Goal: Task Accomplishment & Management: Use online tool/utility

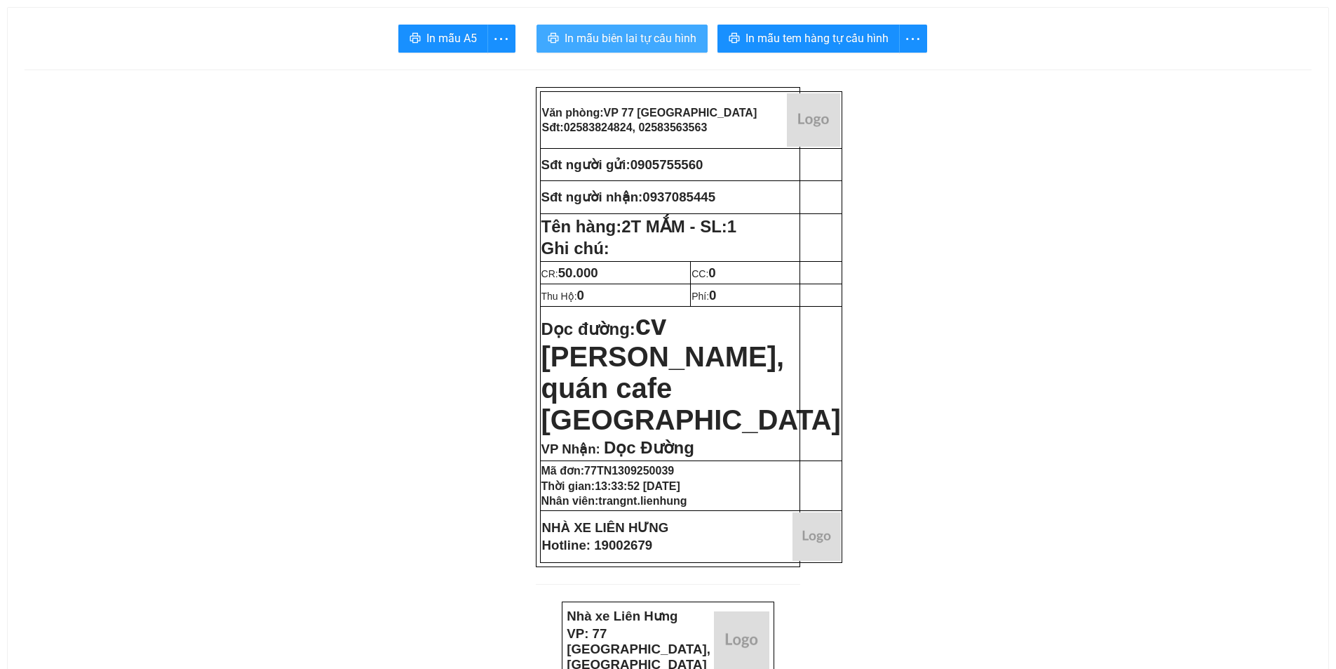
click at [648, 34] on span "In mẫu biên lai tự cấu hình" at bounding box center [631, 38] width 132 height 18
click at [651, 32] on span "In mẫu biên lai tự cấu hình" at bounding box center [631, 38] width 132 height 18
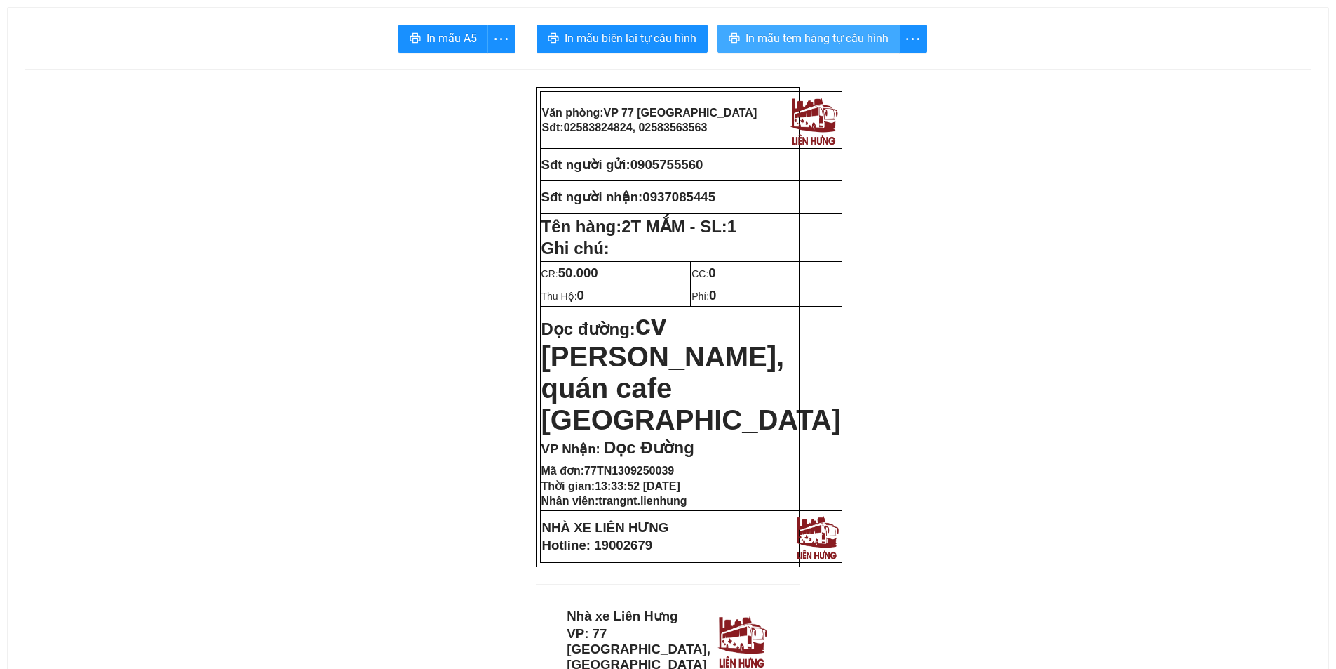
click at [777, 43] on span "In mẫu tem hàng tự cấu hình" at bounding box center [817, 38] width 143 height 18
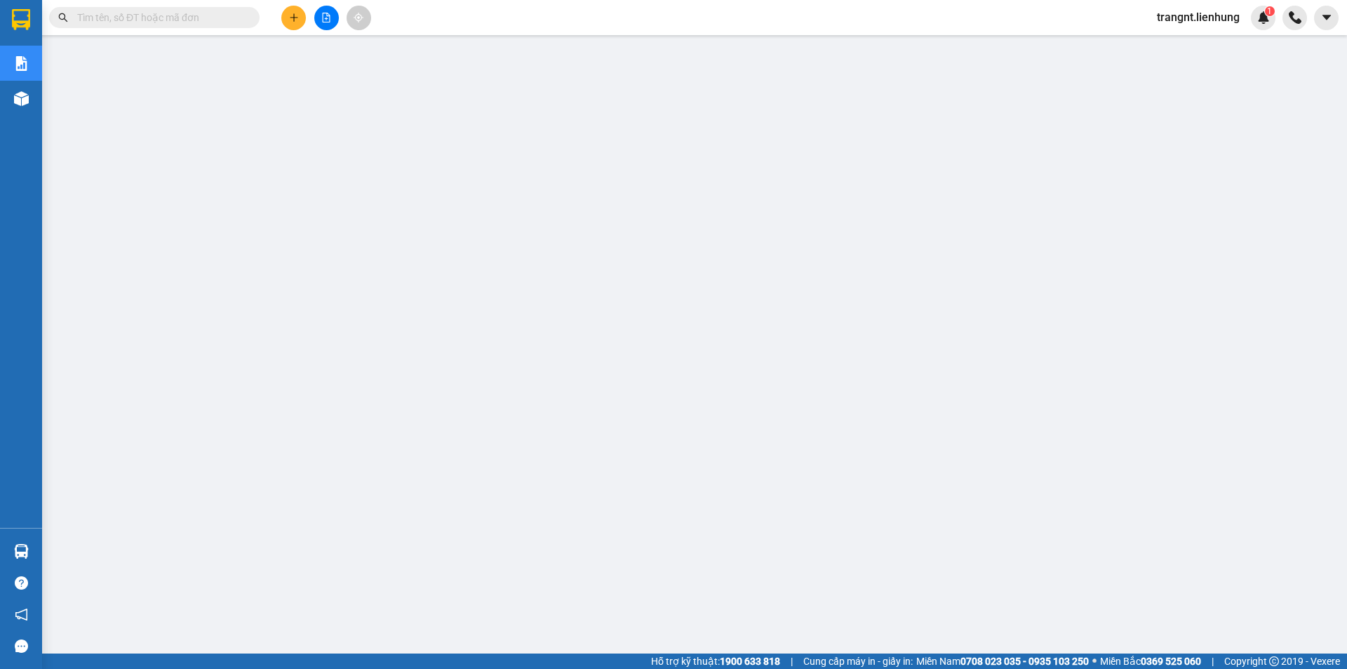
click at [1174, 22] on span "trangnt.lienhung" at bounding box center [1198, 17] width 105 height 18
click at [1179, 46] on span "Đăng xuất" at bounding box center [1203, 43] width 77 height 15
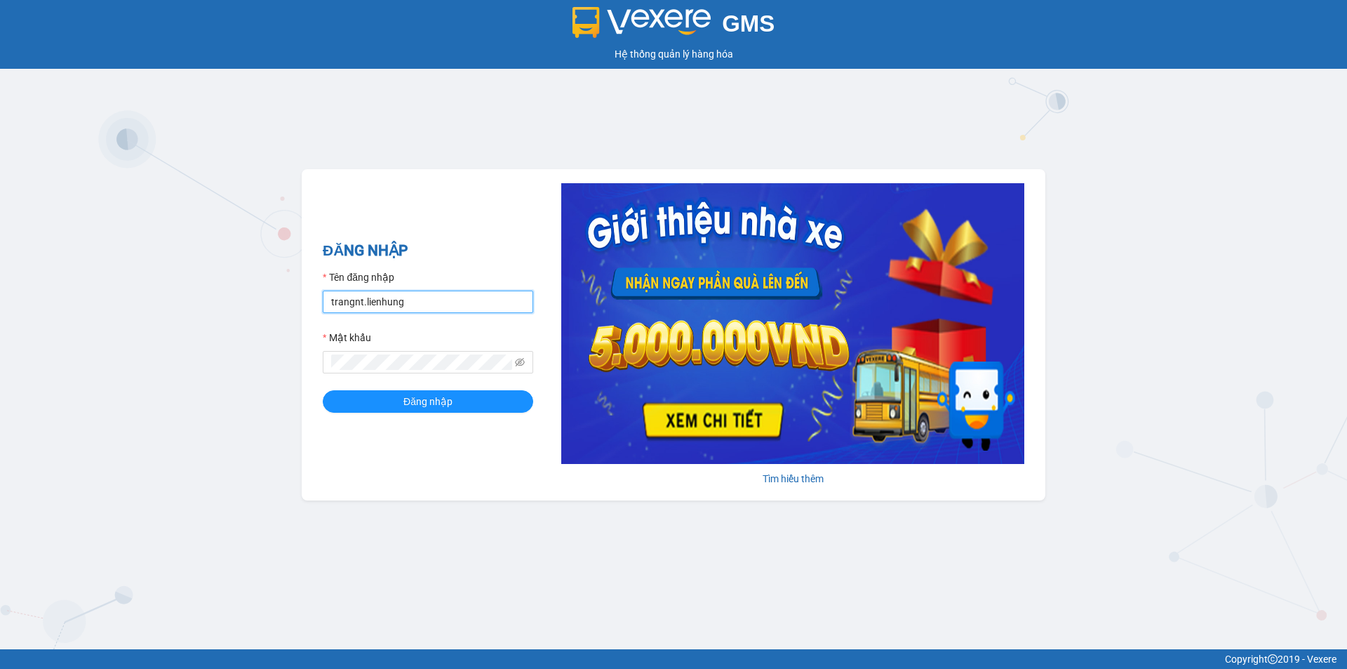
drag, startPoint x: 423, startPoint y: 297, endPoint x: 220, endPoint y: 304, distance: 203.6
click at [220, 304] on div "GMS Hệ thống quản lý hàng hóa ĐĂNG NHẬP Tên đăng nhập trangnt.lienhung Mật khẩu…" at bounding box center [673, 324] width 1347 height 649
type input "nha.lienhung"
click at [276, 361] on div "GMS Hệ thống quản lý hàng hóa ĐĂNG NHẬP Tên đăng nhập nha.lienhung Mật khẩu Đăn…" at bounding box center [673, 324] width 1347 height 649
click at [323, 390] on button "Đăng nhập" at bounding box center [428, 401] width 210 height 22
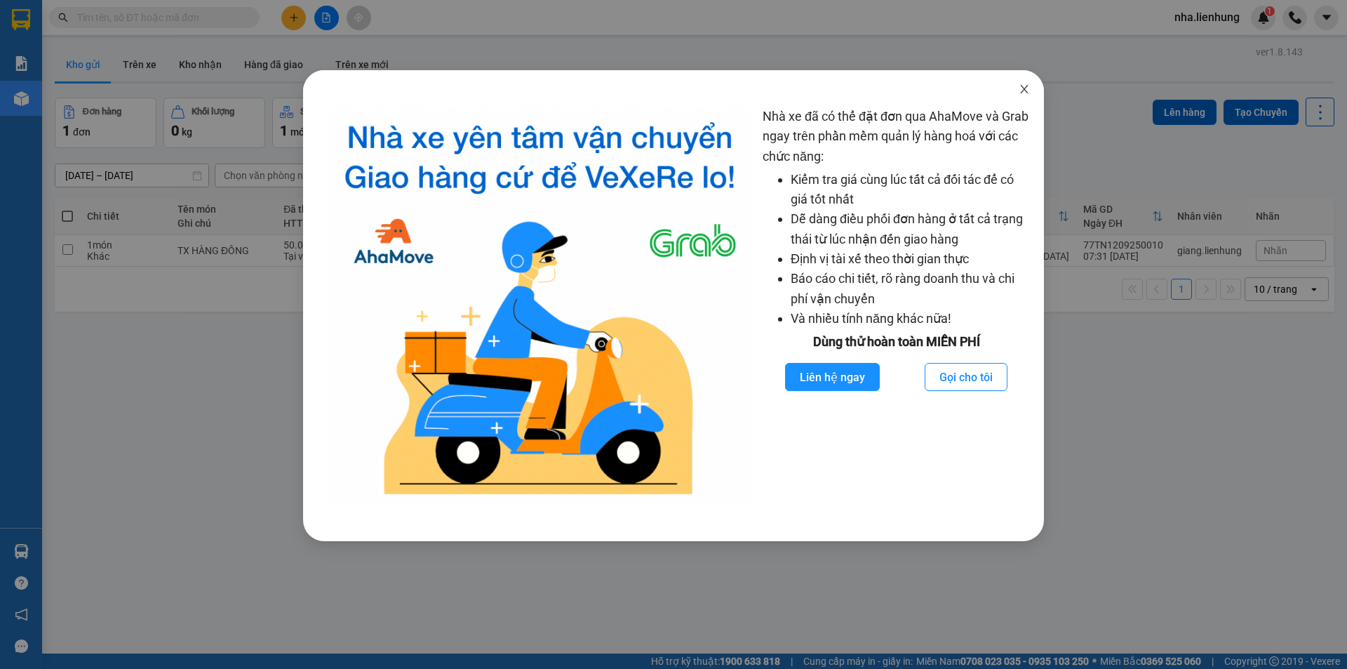
click at [1026, 88] on icon "close" at bounding box center [1024, 88] width 11 height 11
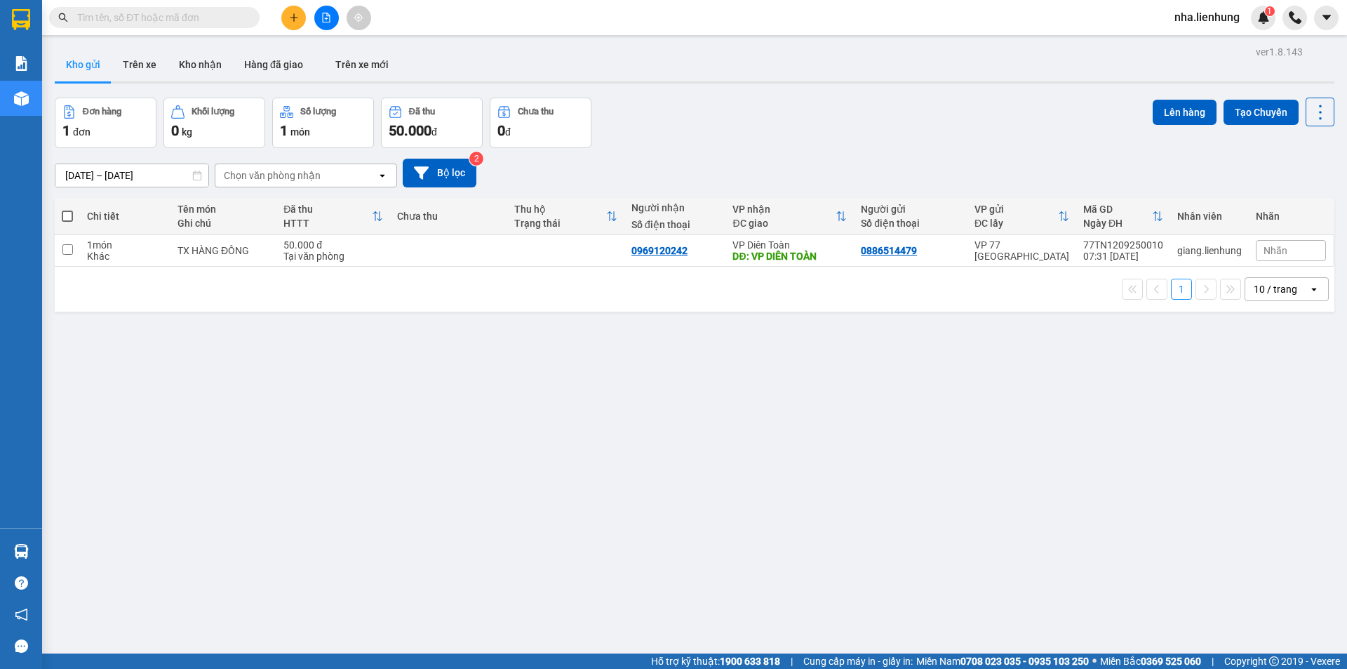
click at [210, 11] on input "text" at bounding box center [160, 17] width 166 height 15
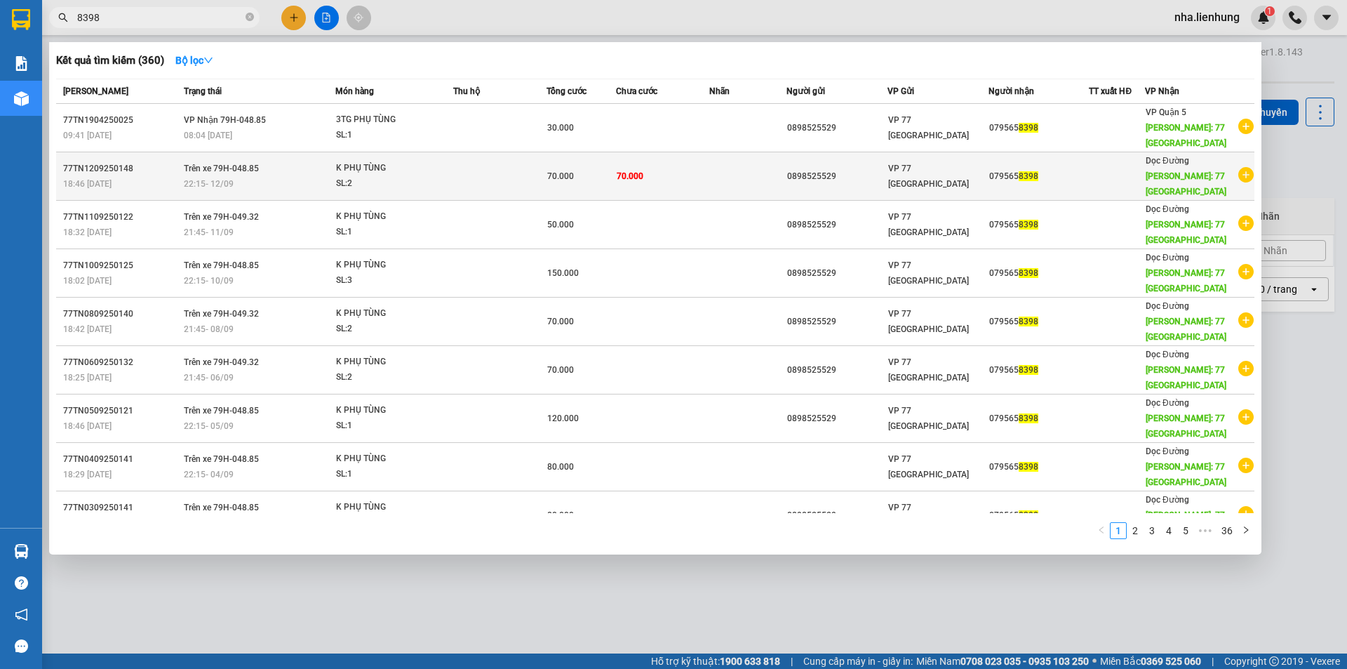
type input "8398"
click at [702, 173] on td "70.000" at bounding box center [662, 176] width 93 height 48
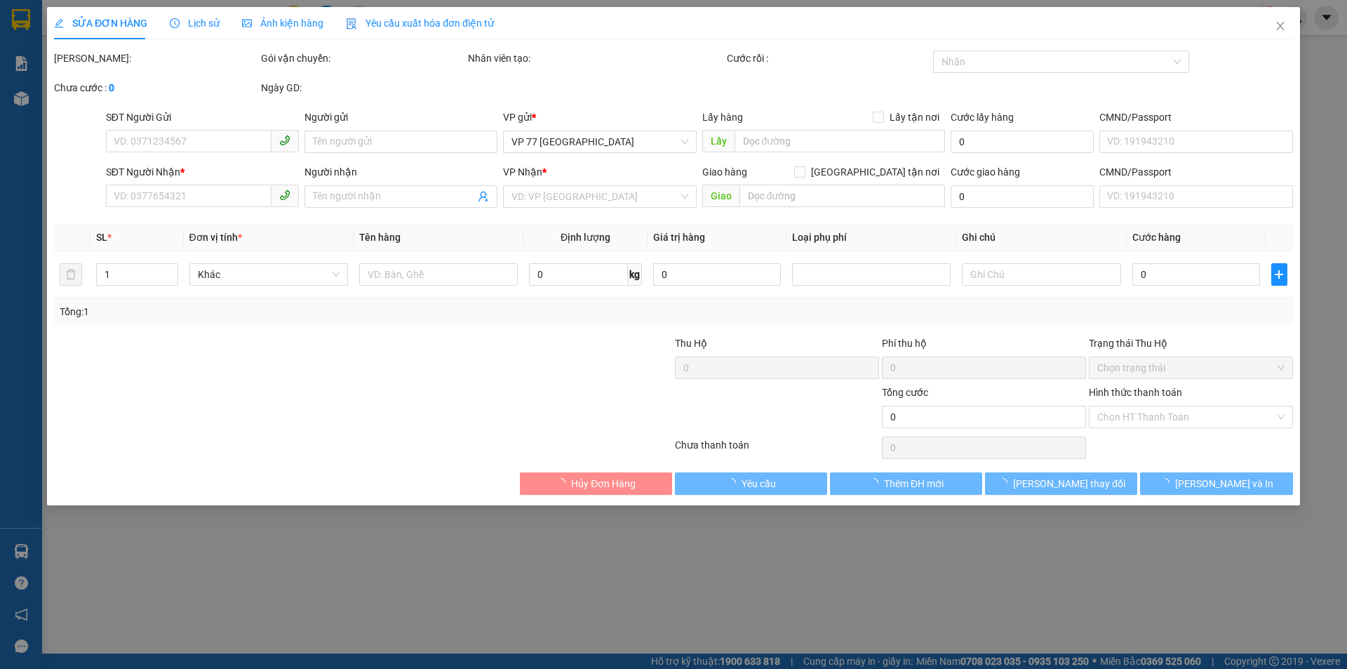
type input "0898525529"
type input "046066002775"
type input "0795658398"
type input "77 [GEOGRAPHIC_DATA]"
type input "70.000"
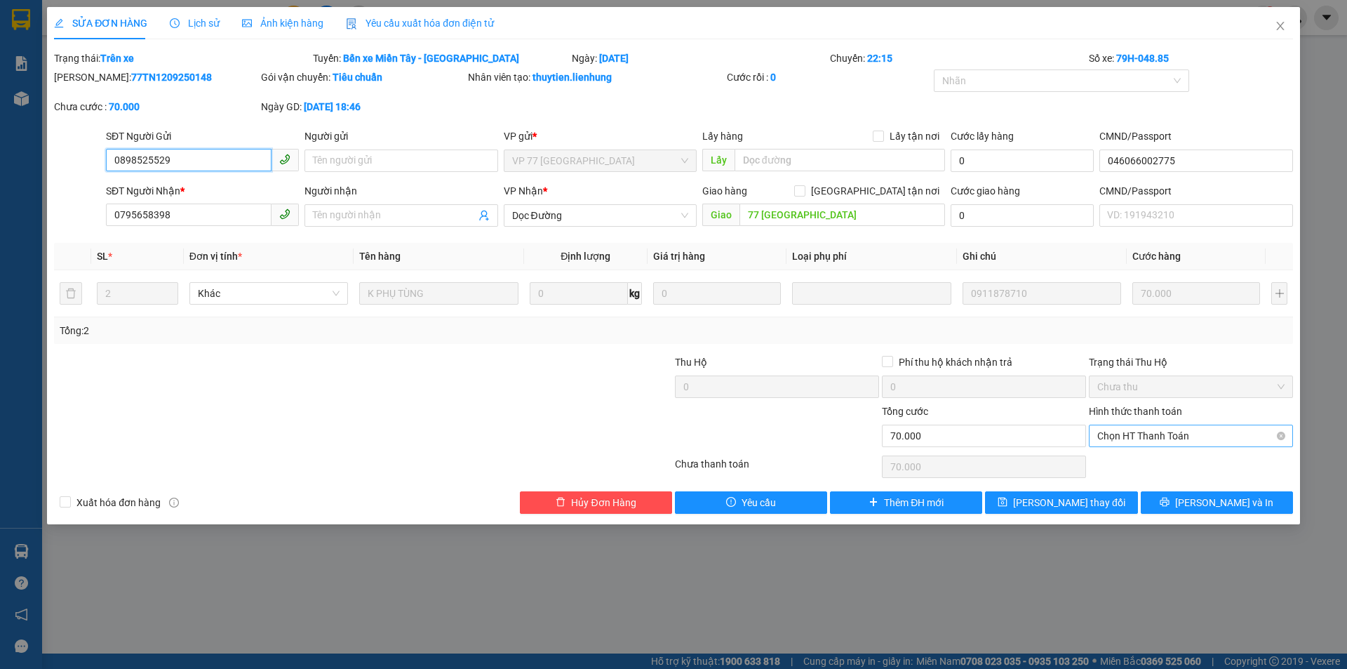
click at [1204, 441] on span "Chọn HT Thanh Toán" at bounding box center [1190, 435] width 187 height 21
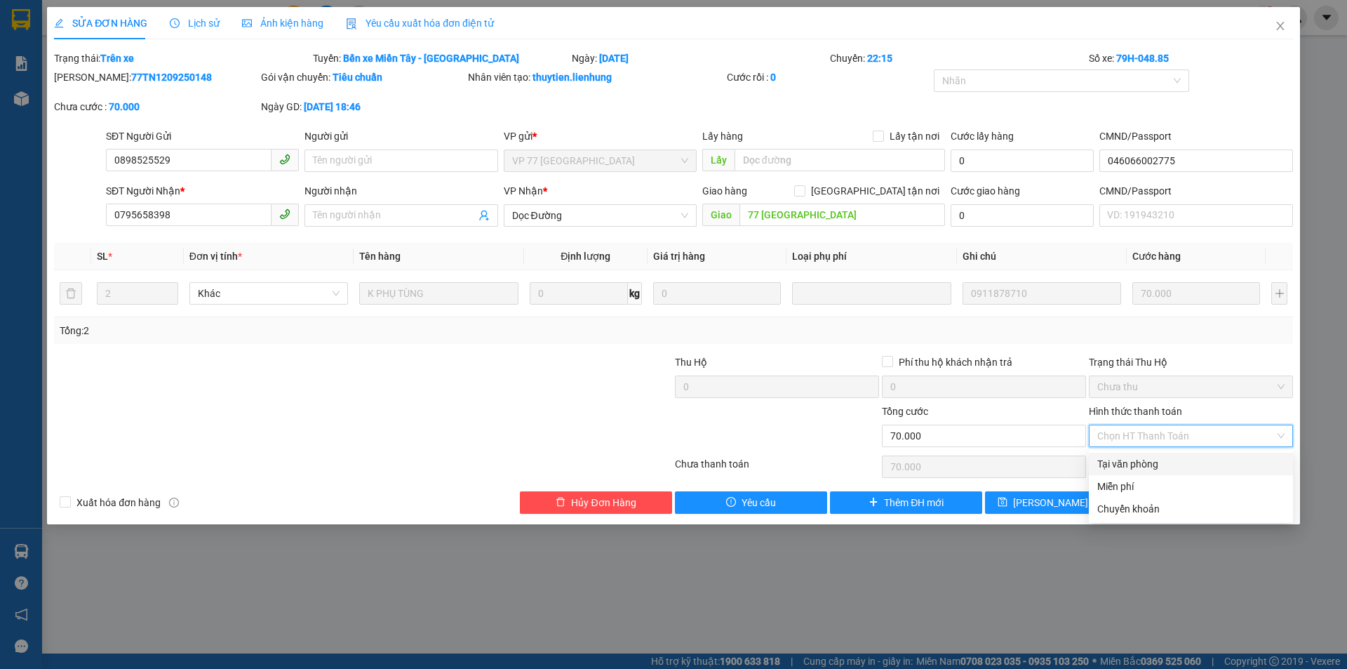
click at [1191, 471] on div "Tại văn phòng" at bounding box center [1190, 463] width 187 height 15
type input "0"
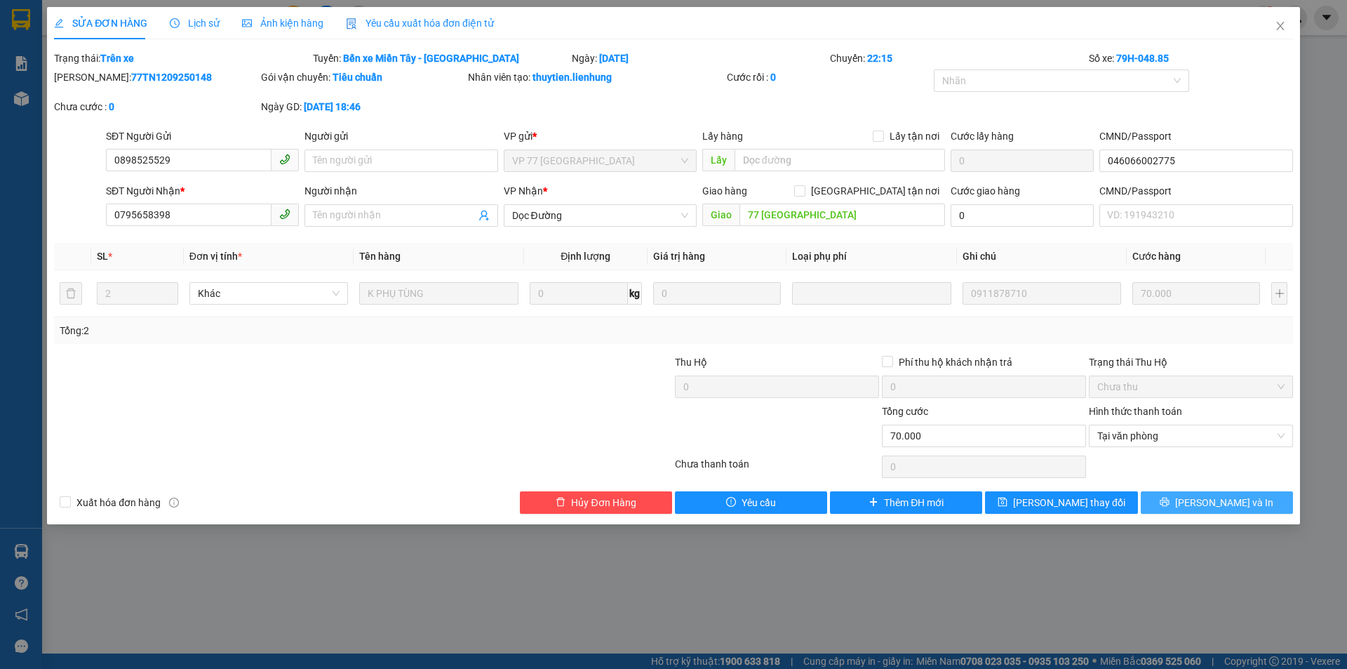
click at [1187, 507] on button "[PERSON_NAME] và In" at bounding box center [1217, 502] width 152 height 22
